Goal: Task Accomplishment & Management: Use online tool/utility

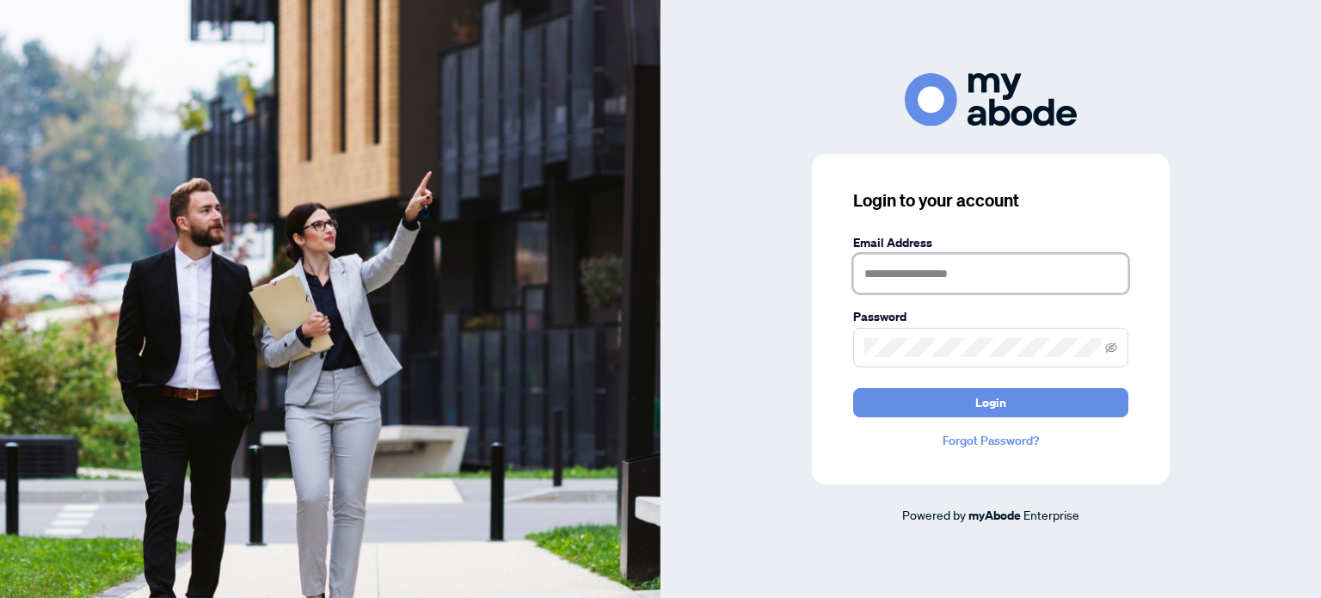
type input "**********"
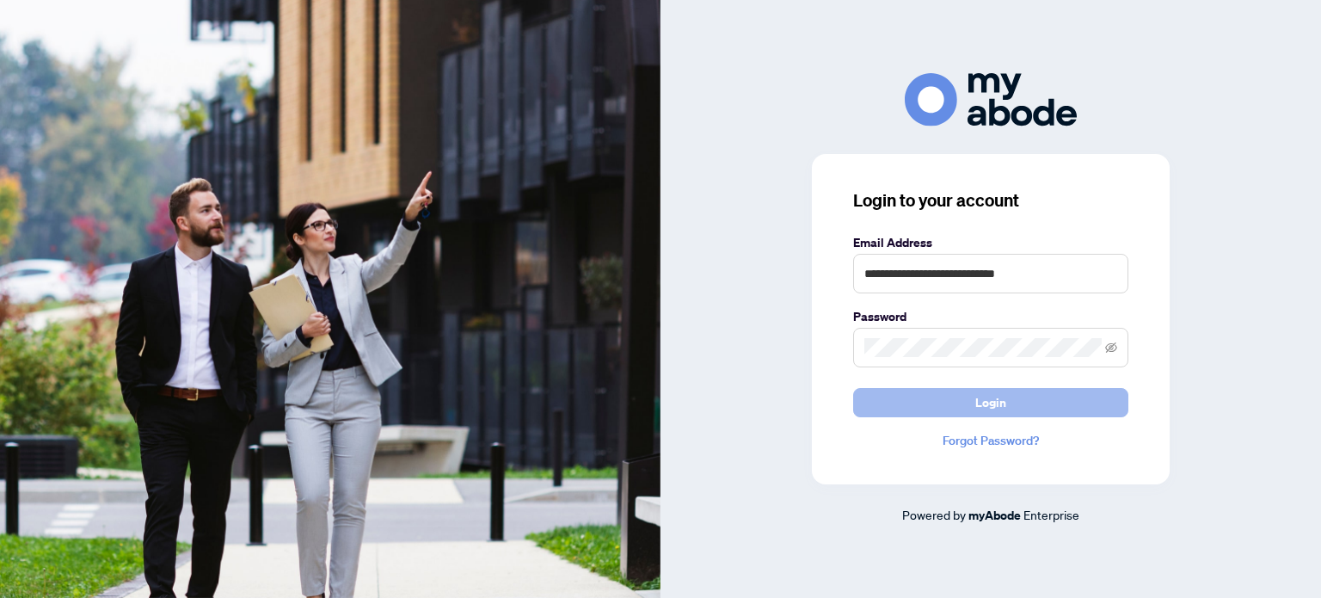
click at [1051, 395] on button "Login" at bounding box center [990, 402] width 275 height 29
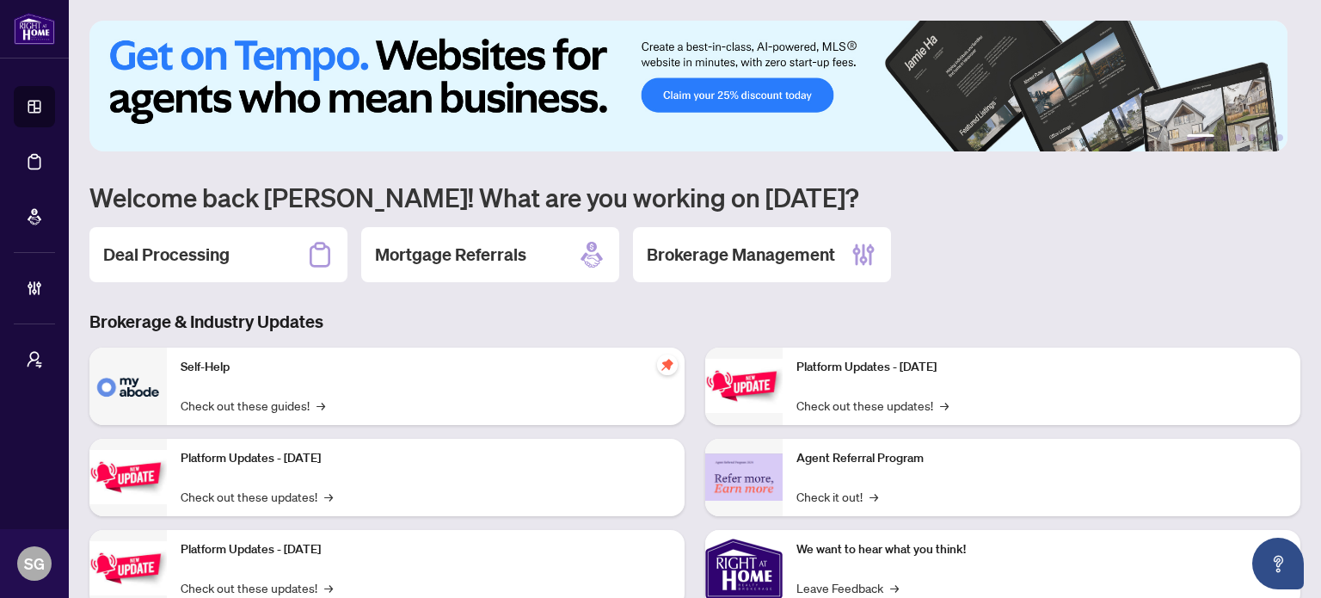
click at [203, 280] on div "1 2 3 4 5 6 Welcome back [PERSON_NAME]! What are you working on [DATE]? Deal Pr…" at bounding box center [694, 373] width 1211 height 704
click at [206, 274] on div "Deal Processing" at bounding box center [218, 254] width 258 height 55
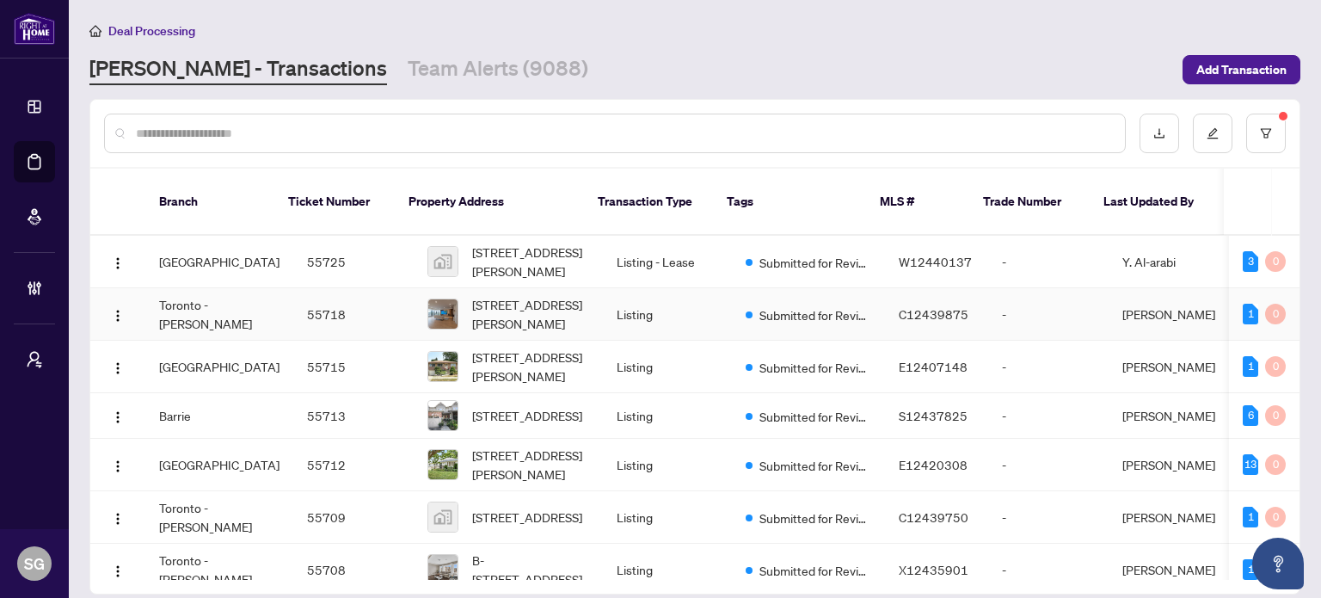
click at [193, 299] on td "Toronto - [PERSON_NAME]" at bounding box center [219, 314] width 148 height 52
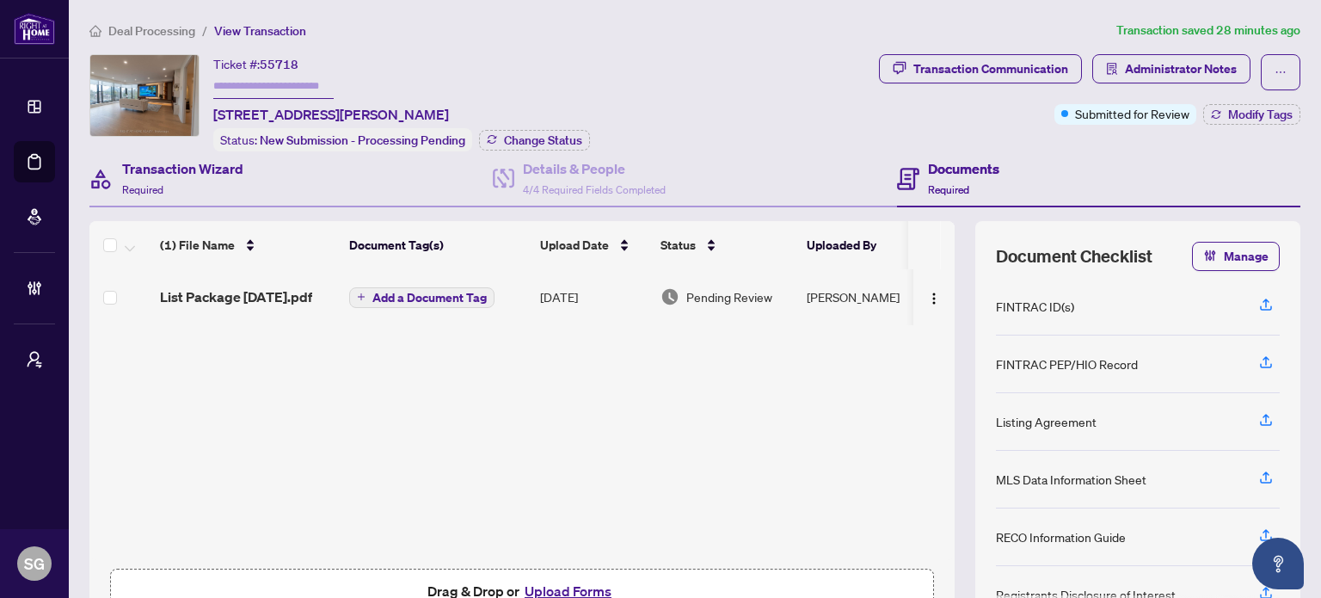
click at [257, 173] on div "Transaction Wizard Required" at bounding box center [290, 179] width 403 height 56
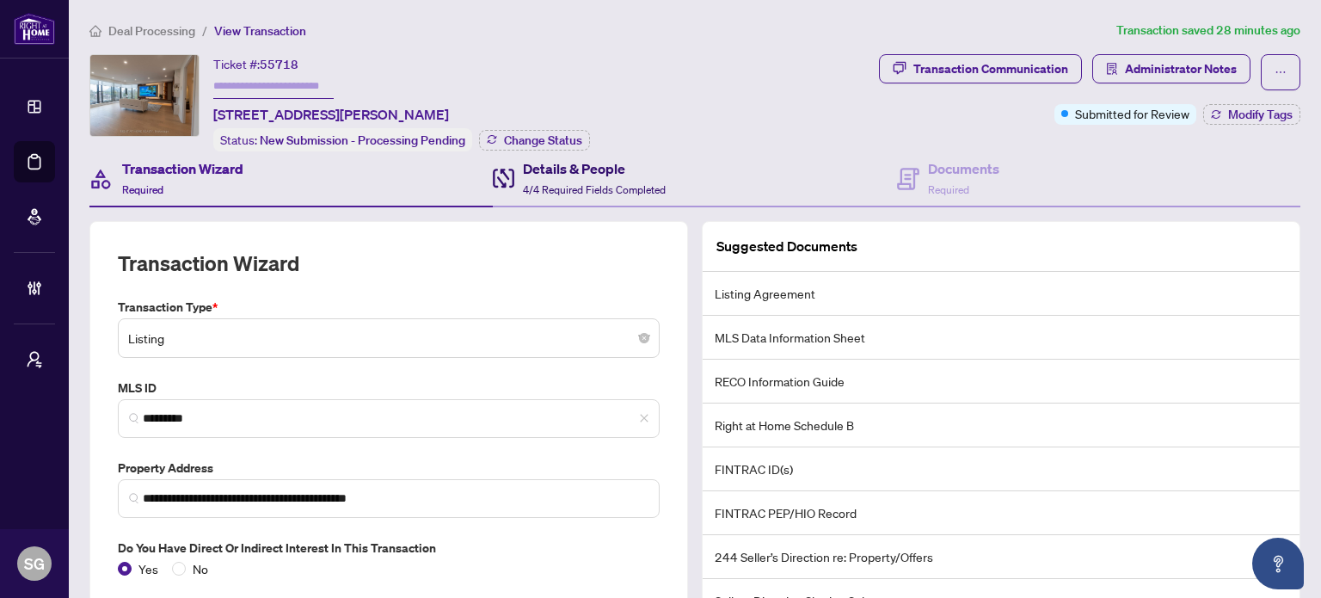
click at [581, 169] on h4 "Details & People" at bounding box center [594, 168] width 143 height 21
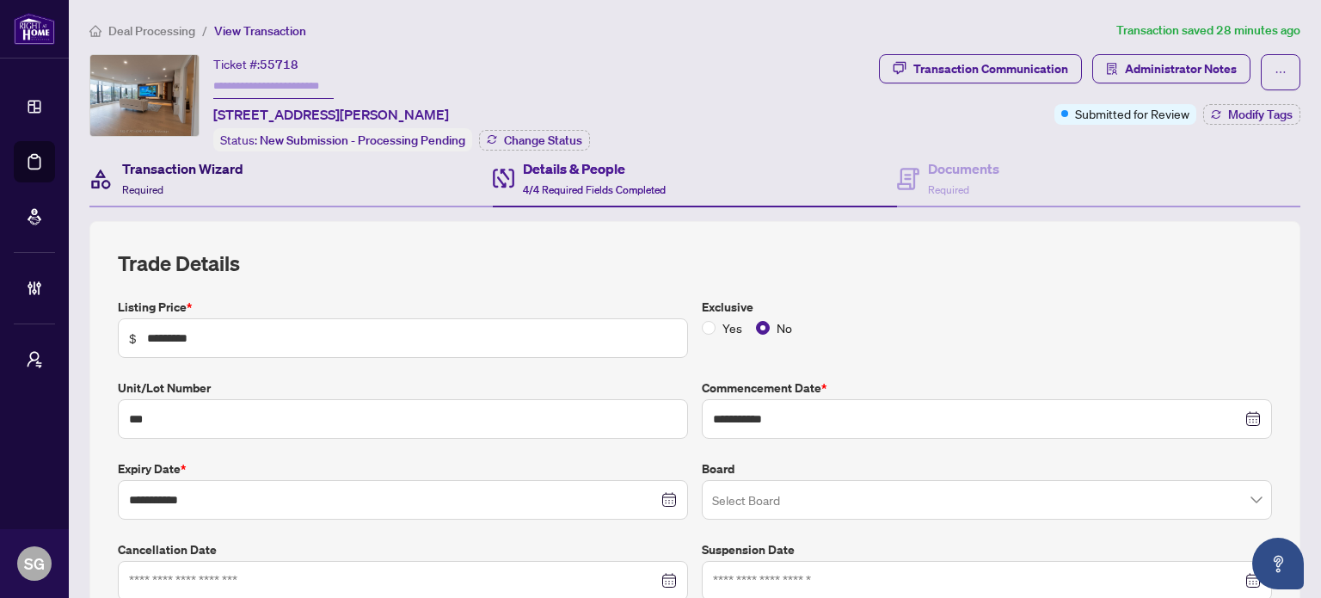
click at [188, 159] on h4 "Transaction Wizard" at bounding box center [182, 168] width 121 height 21
